Goal: Browse casually

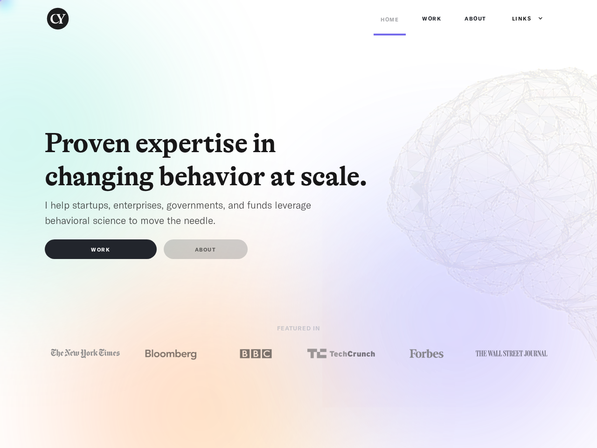
click at [524, 19] on div "Links" at bounding box center [522, 18] width 20 height 9
click at [85, 353] on img at bounding box center [85, 354] width 72 height 14
click at [171, 353] on img at bounding box center [171, 354] width 72 height 14
click at [256, 353] on img at bounding box center [256, 354] width 72 height 14
click at [341, 353] on img at bounding box center [341, 354] width 72 height 14
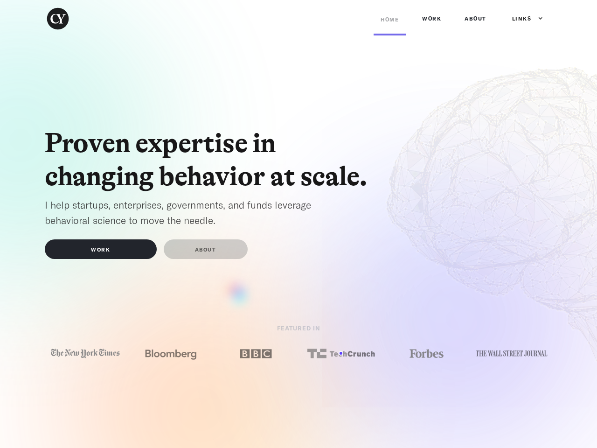
click at [427, 353] on img at bounding box center [427, 354] width 72 height 14
click at [512, 353] on img at bounding box center [512, 353] width 72 height 13
